Goal: Contribute content: Add original content to the website for others to see

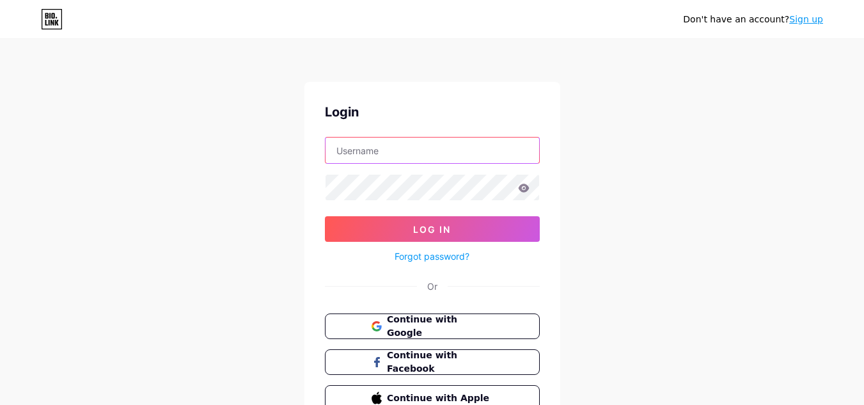
type input "[PERSON_NAME][EMAIL_ADDRESS][PERSON_NAME][DOMAIN_NAME]"
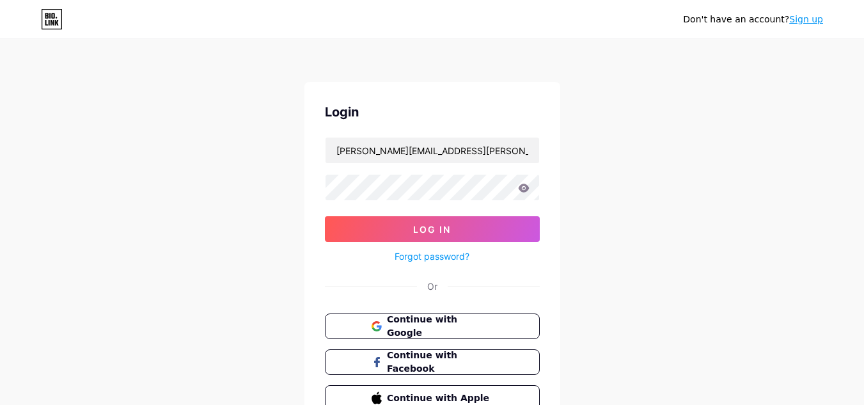
click at [528, 186] on icon at bounding box center [523, 188] width 11 height 8
click at [523, 188] on icon at bounding box center [523, 188] width 11 height 8
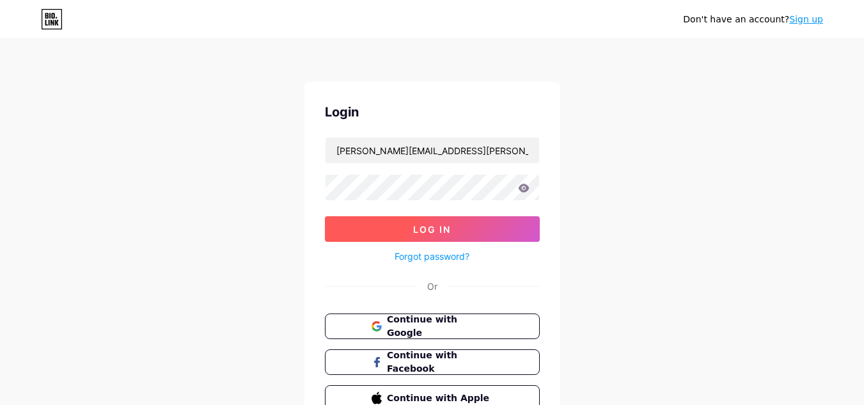
click at [450, 229] on span "Log In" at bounding box center [432, 229] width 38 height 11
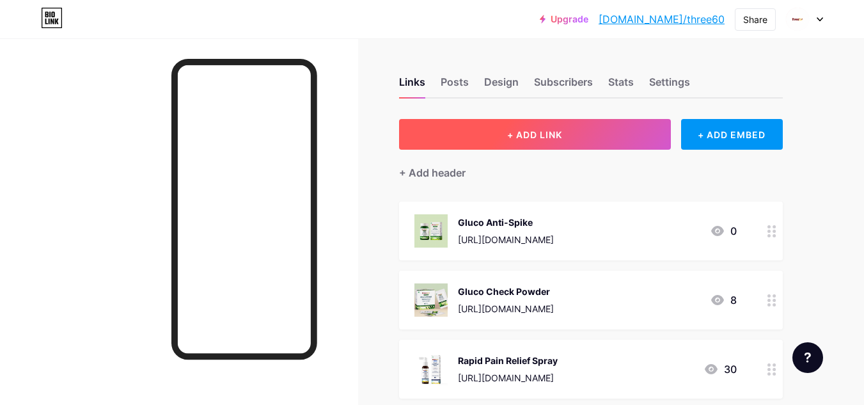
click at [539, 131] on span "+ ADD LINK" at bounding box center [534, 134] width 55 height 11
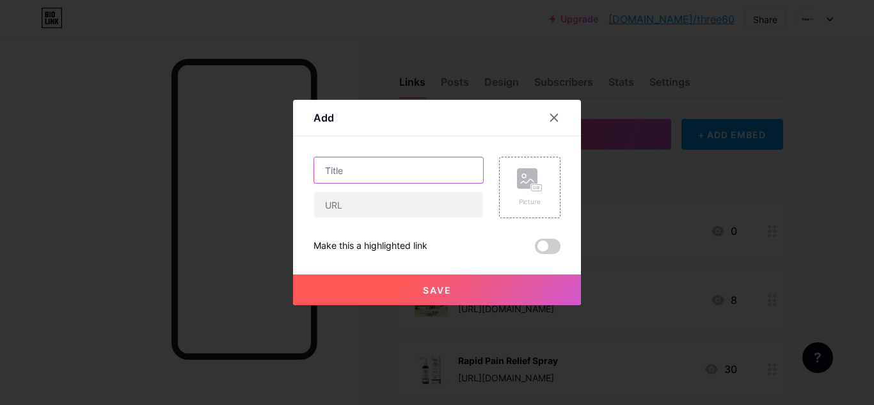
click at [386, 170] on input "text" at bounding box center [398, 170] width 169 height 26
type input "[MEDICAL_DATA] Day Offers"
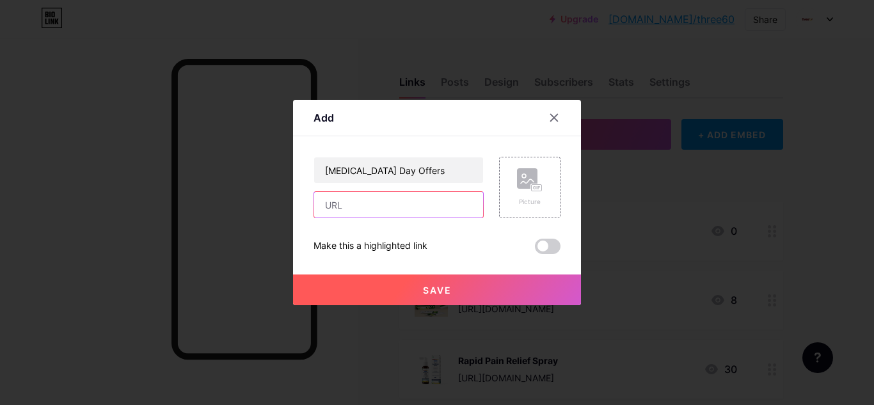
click at [374, 203] on input "text" at bounding box center [398, 205] width 169 height 26
paste input "[URL][DOMAIN_NAME][MEDICAL_DATA]"
type input "[URL][DOMAIN_NAME][MEDICAL_DATA]"
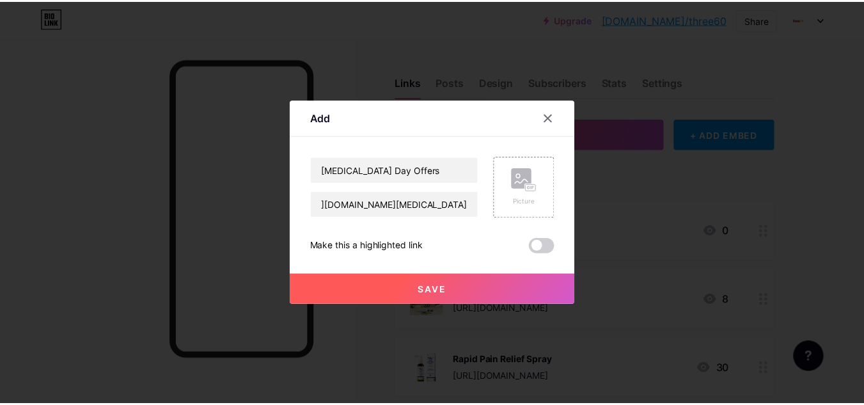
scroll to position [0, 0]
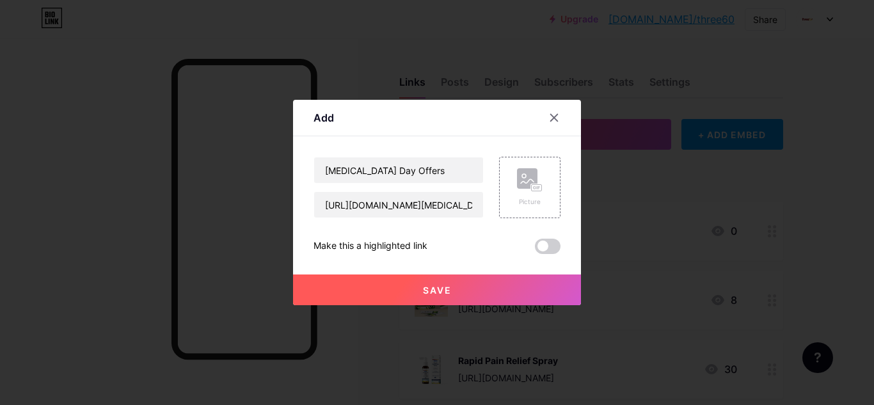
click at [434, 290] on span "Save" at bounding box center [437, 290] width 29 height 11
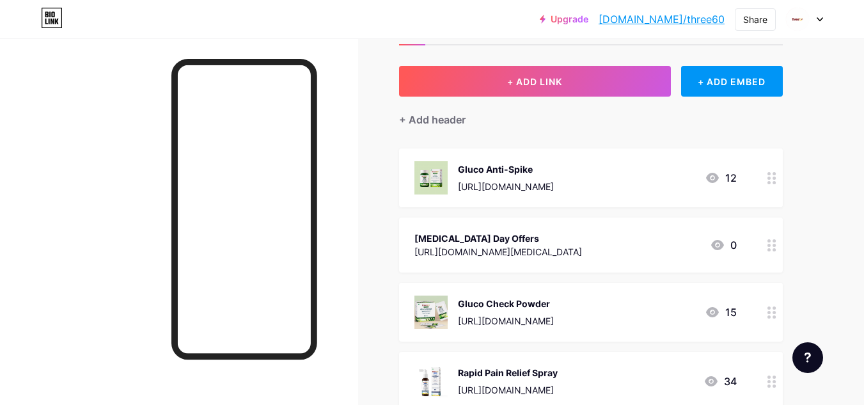
scroll to position [55, 0]
